Goal: Task Accomplishment & Management: Use online tool/utility

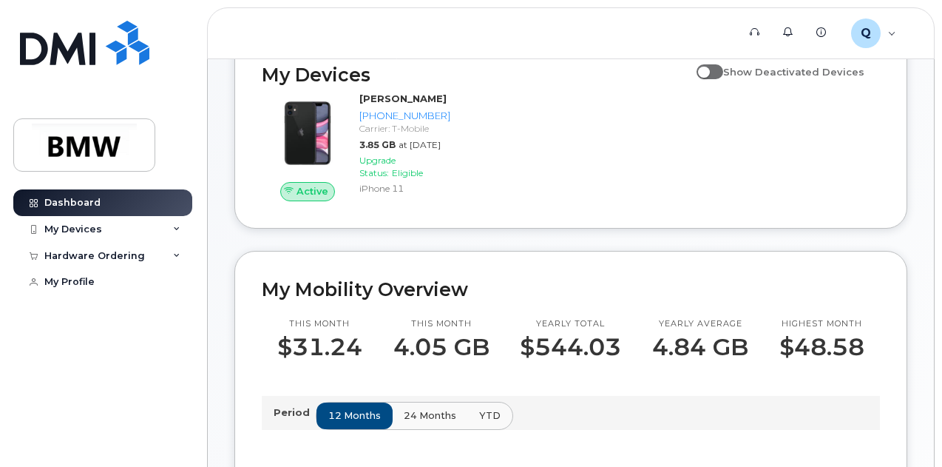
scroll to position [195, 0]
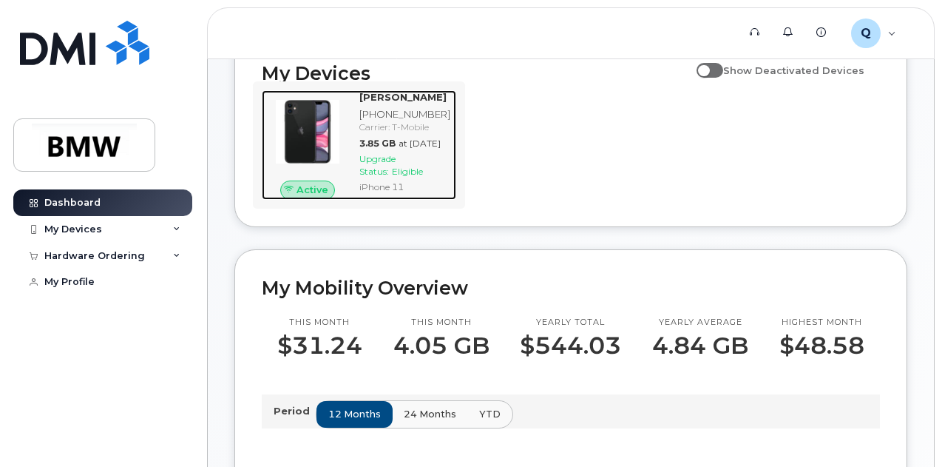
click at [399, 177] on span "Eligible" at bounding box center [407, 171] width 31 height 11
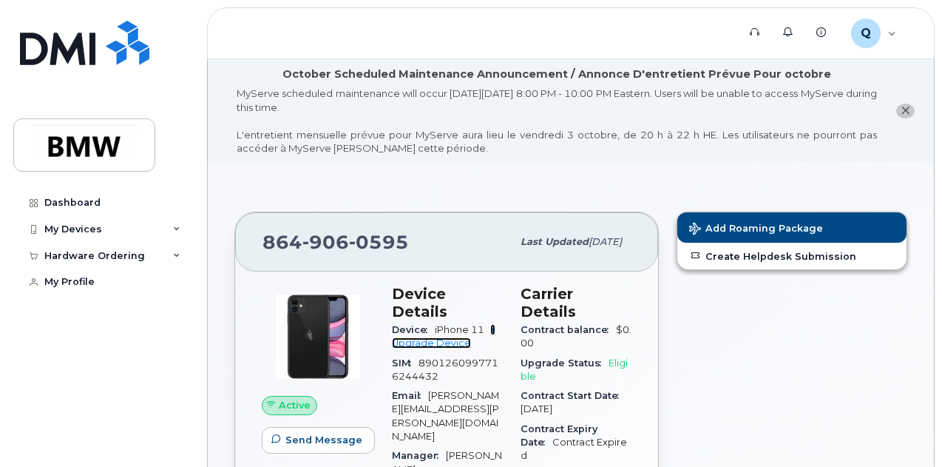
click at [439, 324] on link "+ Upgrade Device" at bounding box center [444, 336] width 104 height 24
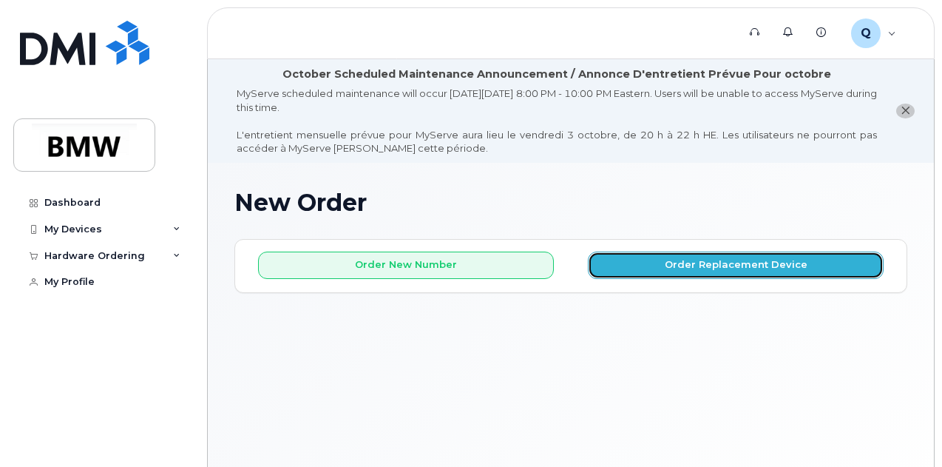
click at [749, 260] on button "Order Replacement Device" at bounding box center [736, 265] width 296 height 27
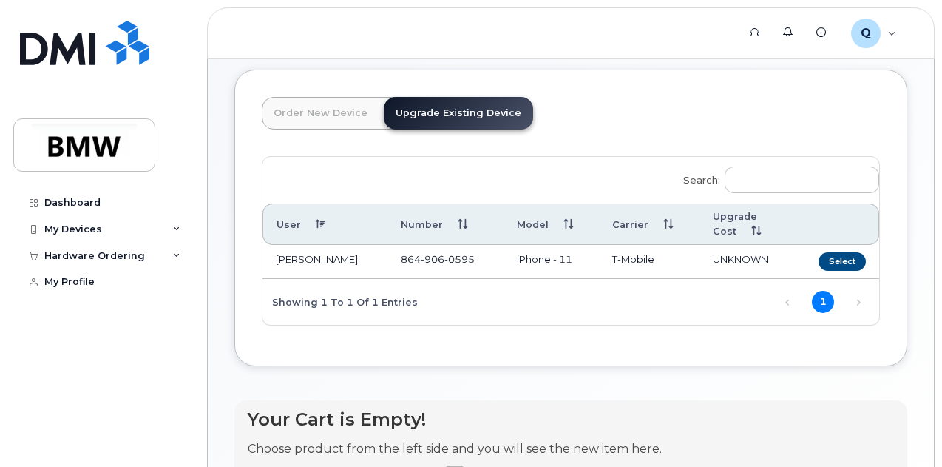
scroll to position [172, 0]
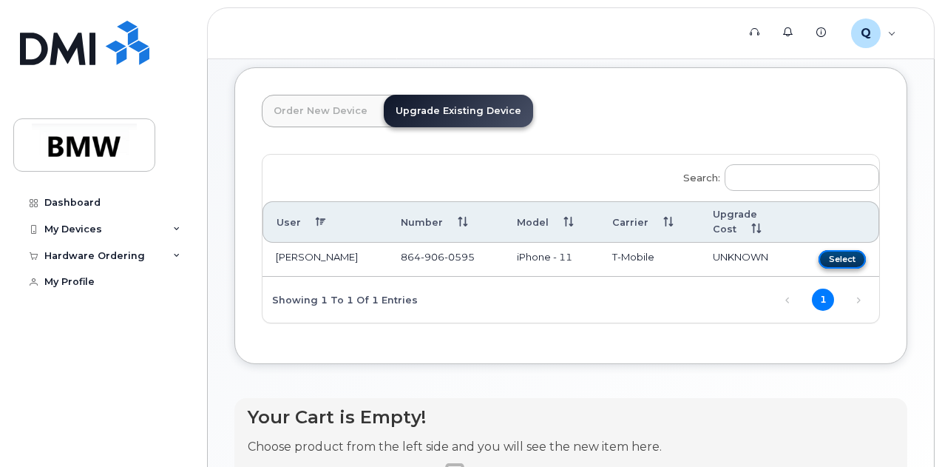
click at [819, 255] on button "Select" at bounding box center [842, 259] width 47 height 18
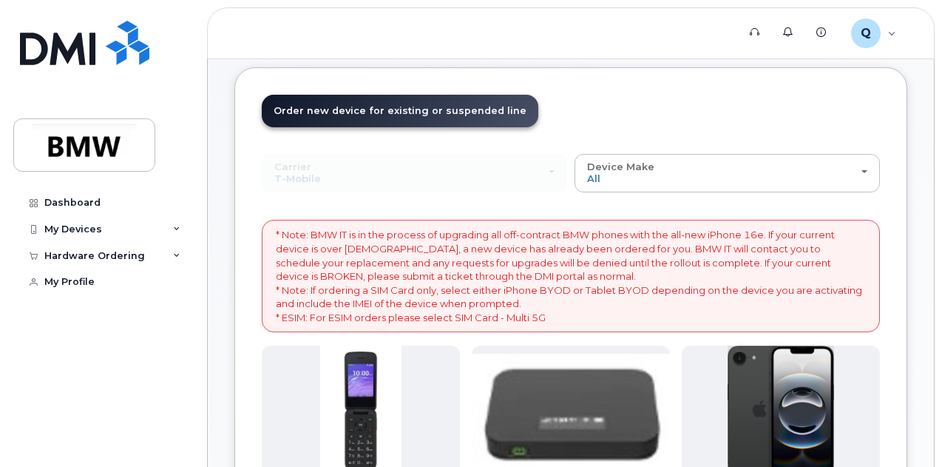
scroll to position [580, 0]
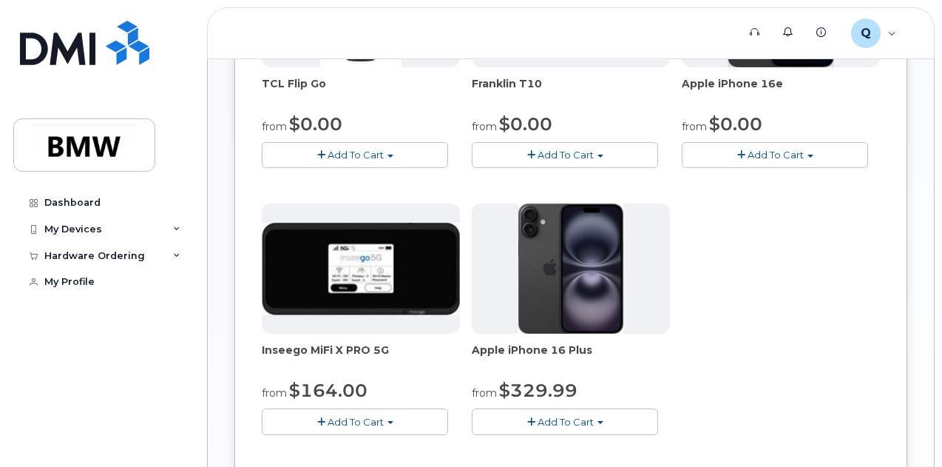
click at [939, 123] on body "Support Alerts Knowledge Base Q QTB2143 Employee English Français Sign out Dash…" at bounding box center [471, 171] width 942 height 1503
click at [941, 58] on body "Support Alerts Knowledge Base Q QTB2143 Employee English Français Sign out Dash…" at bounding box center [471, 171] width 942 height 1503
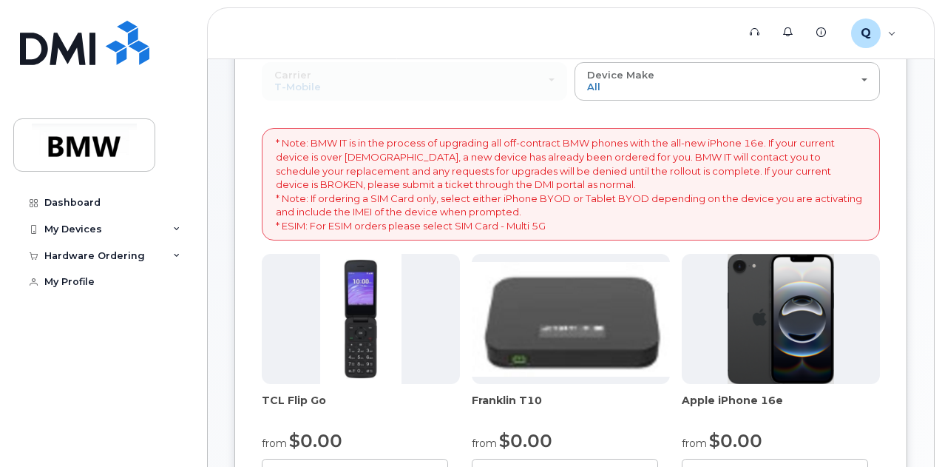
scroll to position [275, 0]
